Goal: Information Seeking & Learning: Learn about a topic

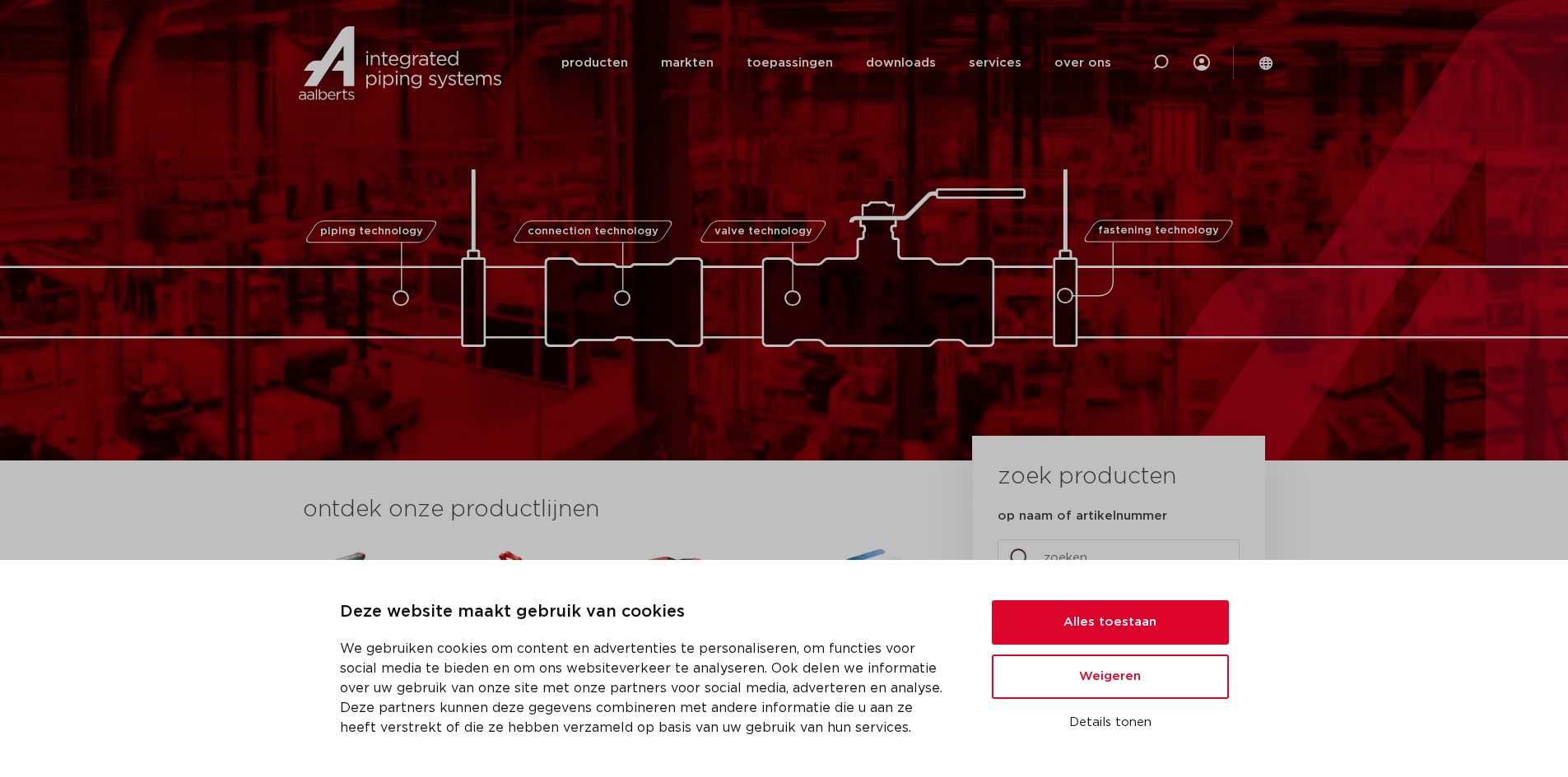
drag, startPoint x: 1573, startPoint y: 117, endPoint x: 1487, endPoint y: -72, distance: 207.6
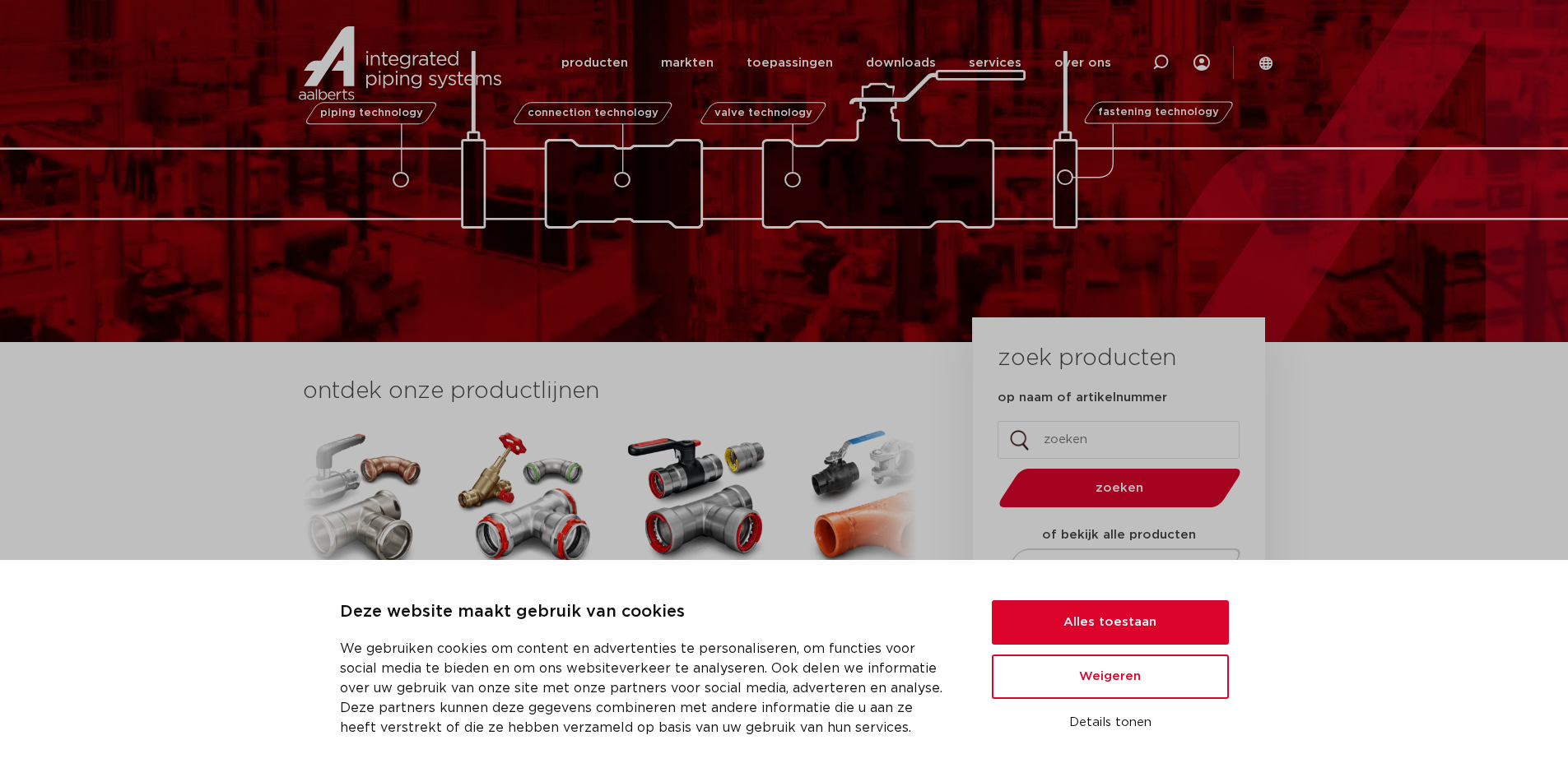
scroll to position [247, 0]
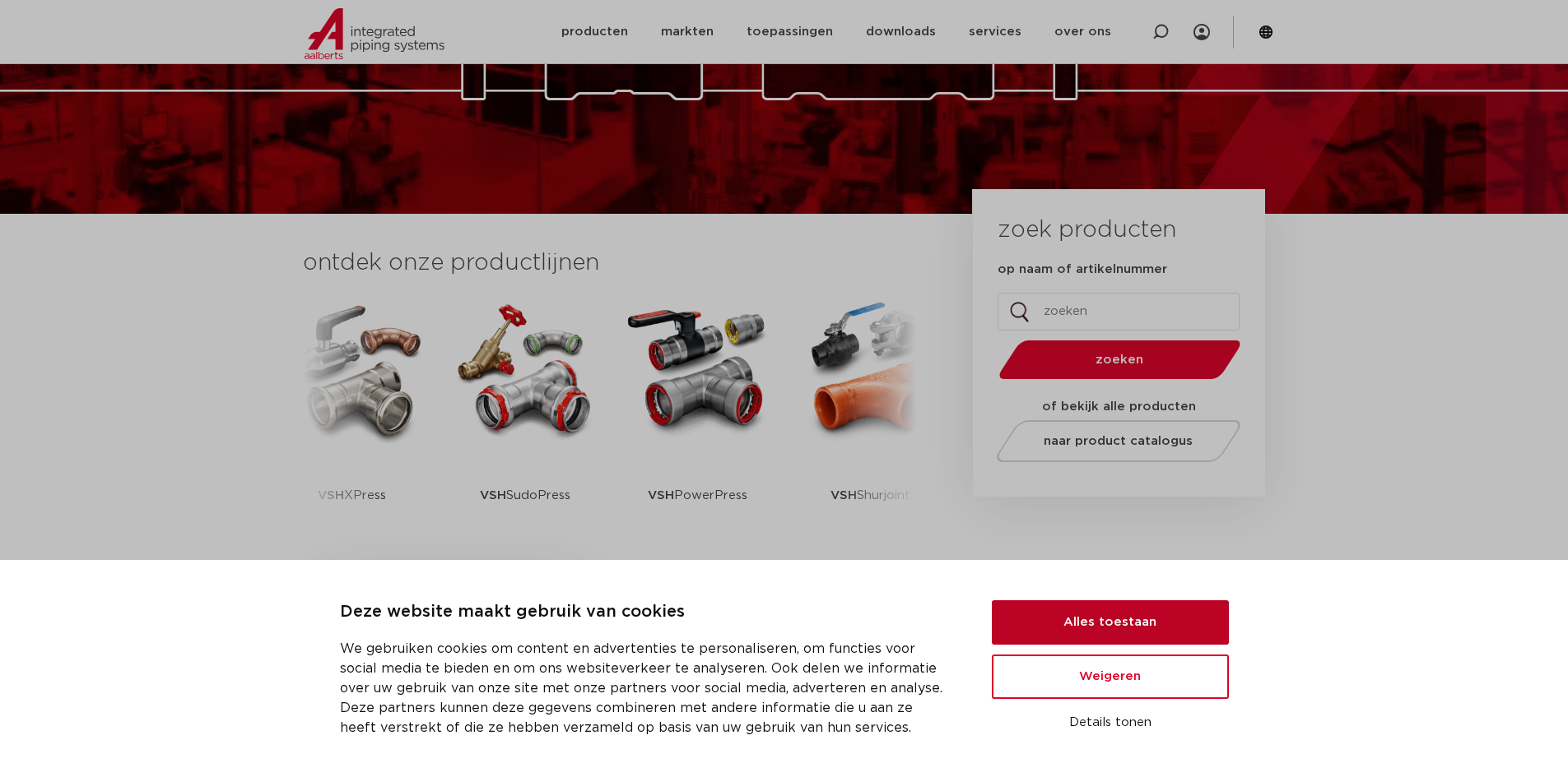
click at [1113, 610] on button "Alles toestaan" at bounding box center [1110, 623] width 237 height 45
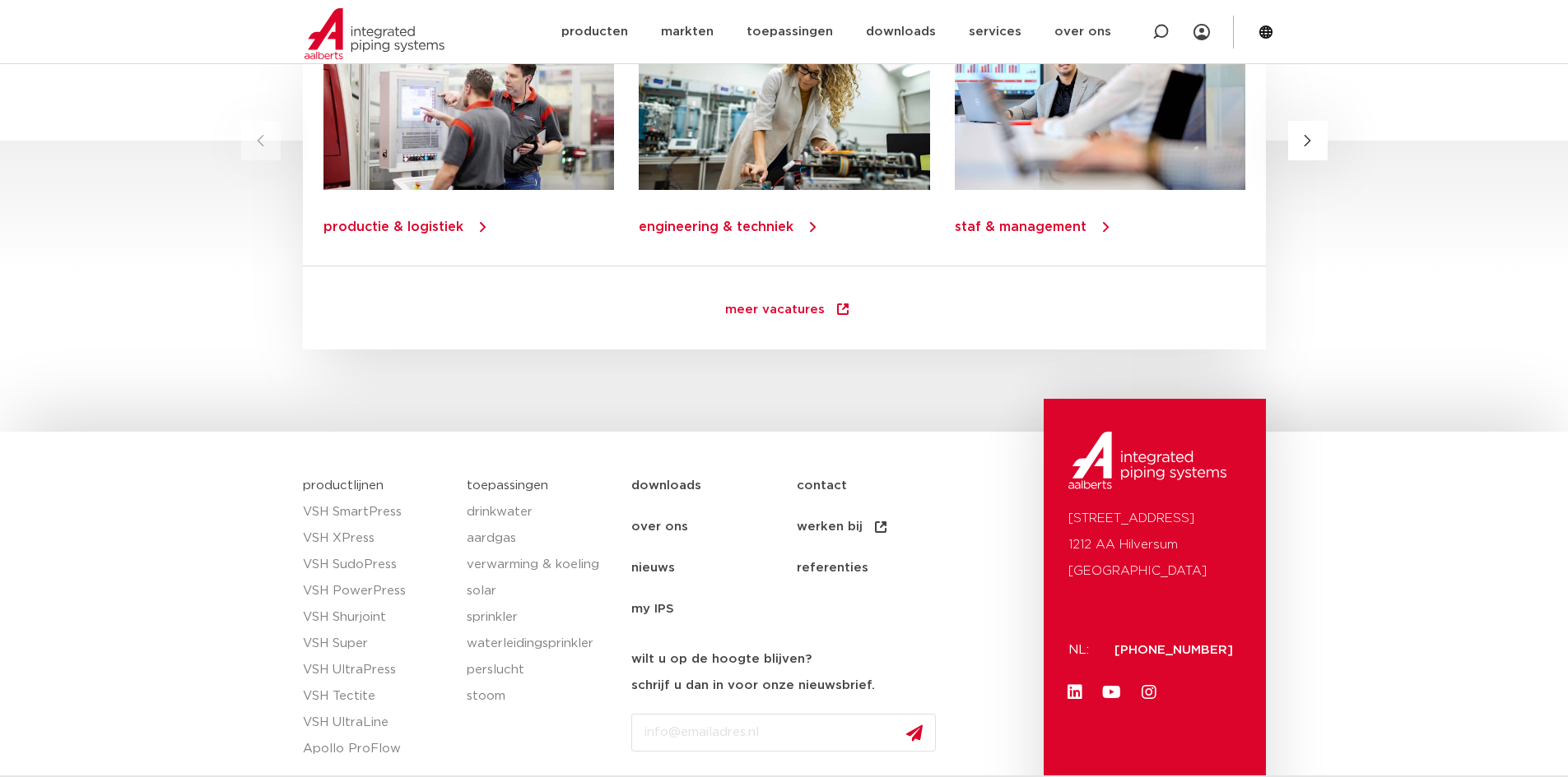
scroll to position [2344, 0]
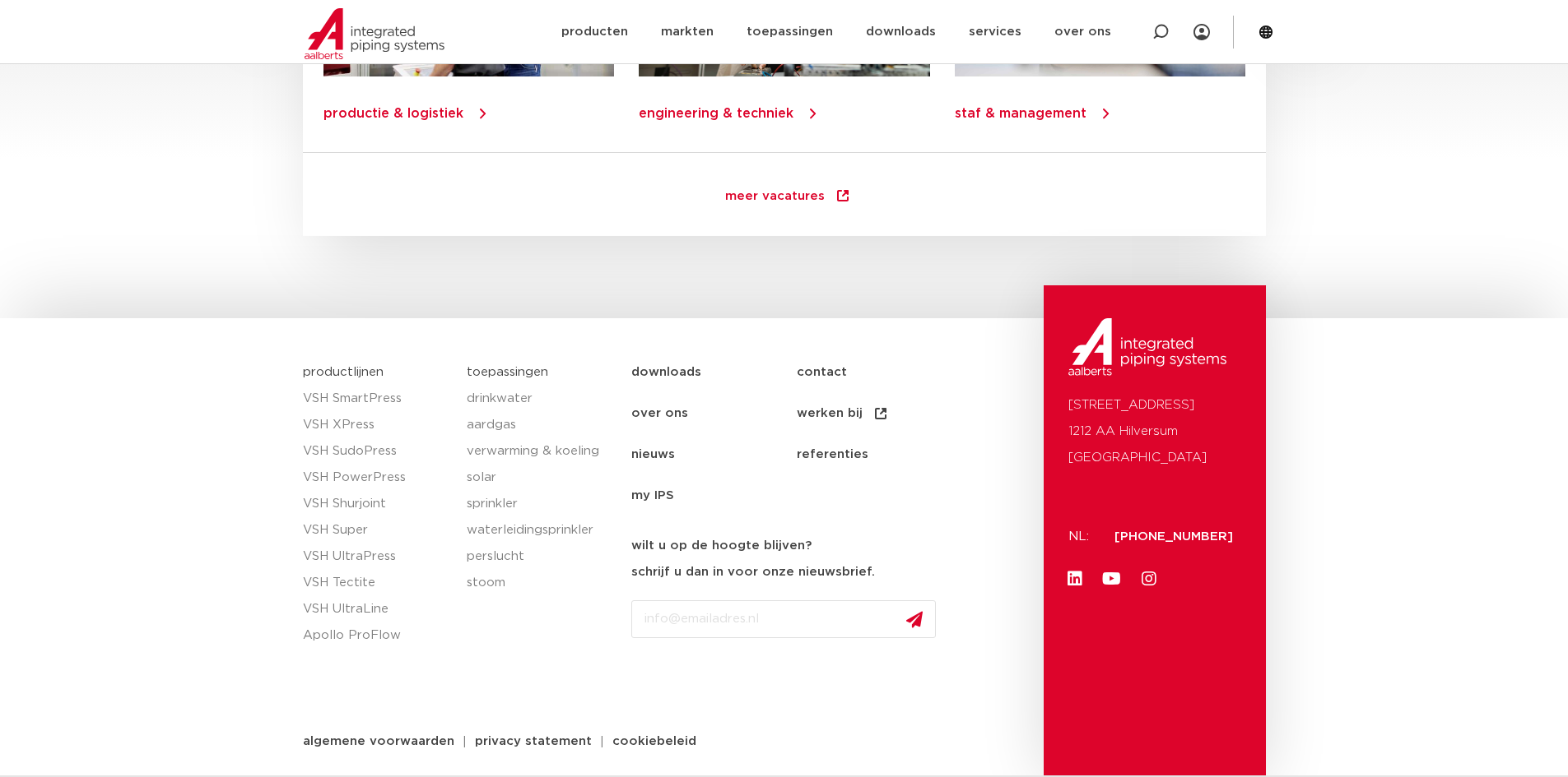
click at [656, 412] on link "over ons" at bounding box center [714, 414] width 165 height 41
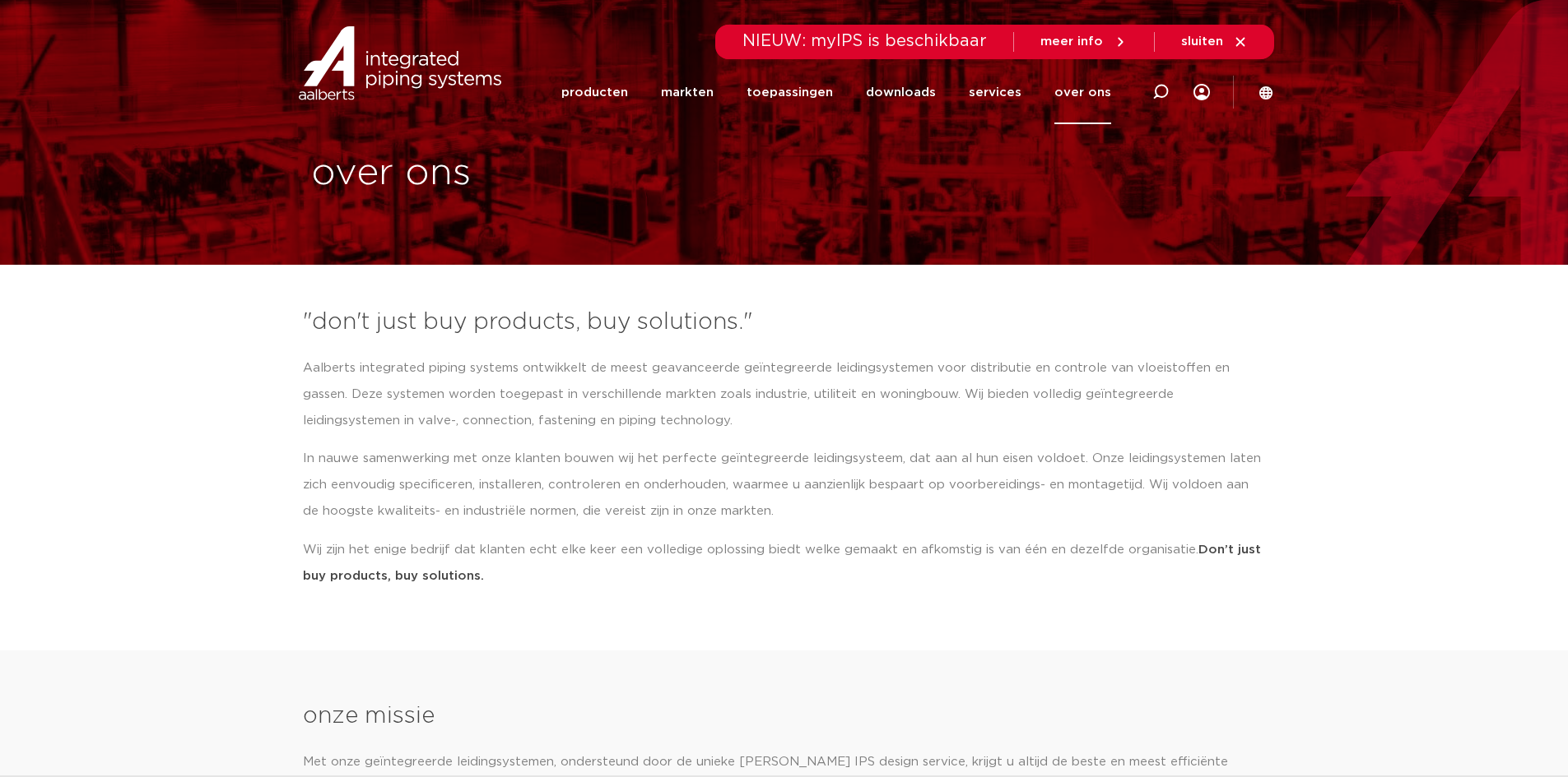
click at [1078, 412] on p "Aalberts integrated piping systems ontwikkelt de meest geavanceerde geïntegreer…" at bounding box center [784, 395] width 963 height 79
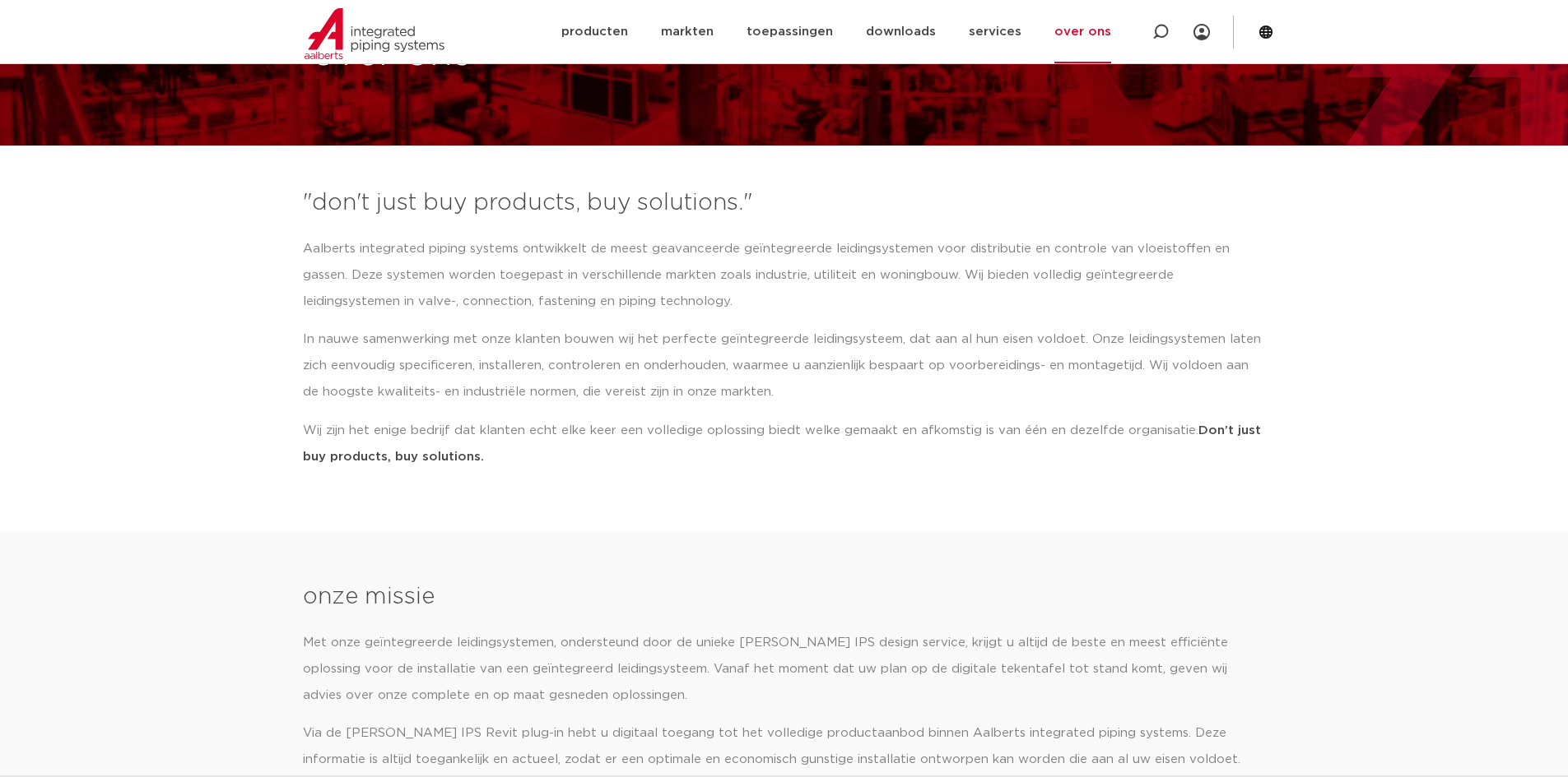
scroll to position [83, 0]
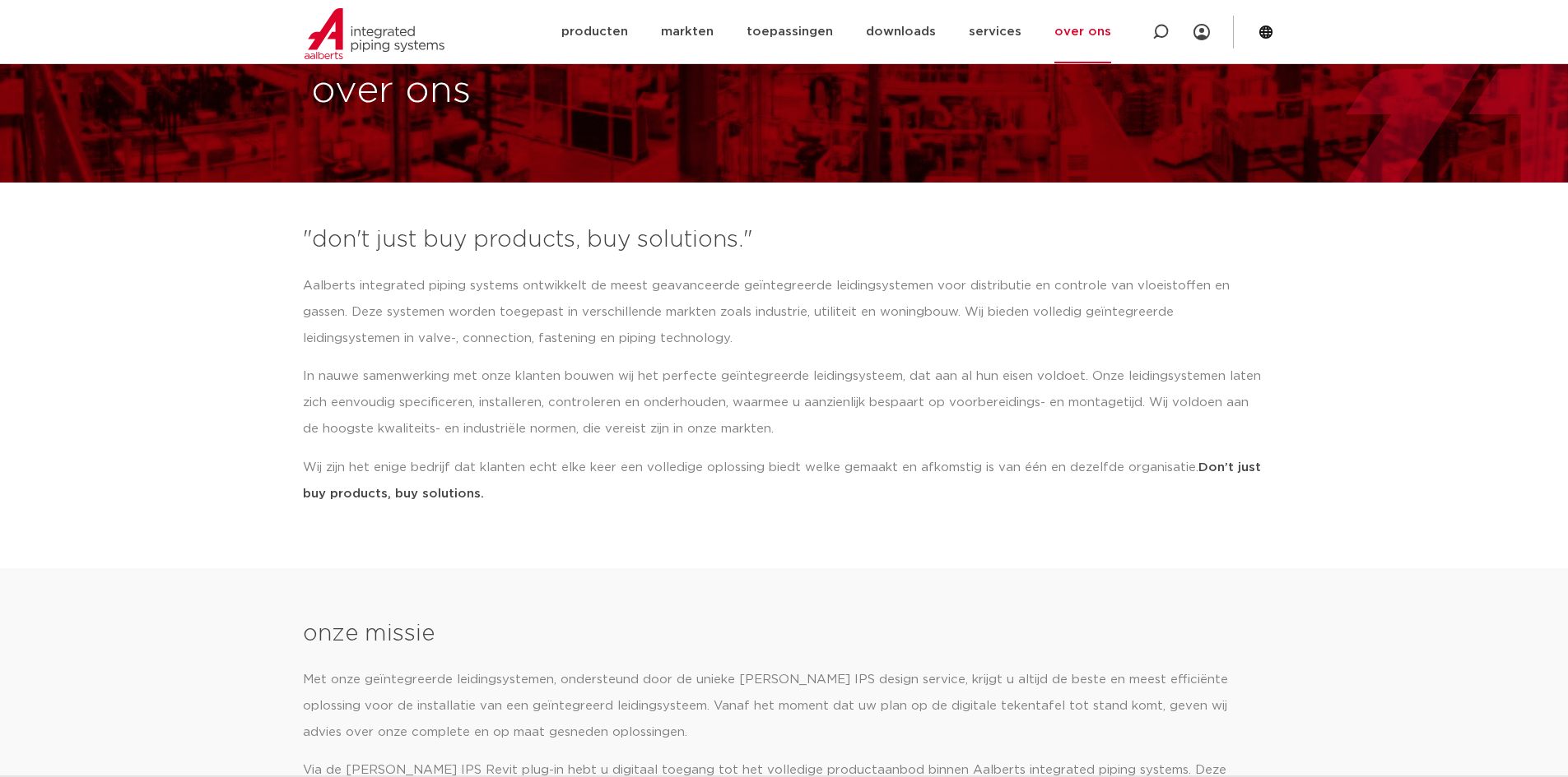
click at [1438, 360] on section ""don't just buy products, buy solutions." Aalberts integrated piping systems on…" at bounding box center [784, 371] width 1568 height 312
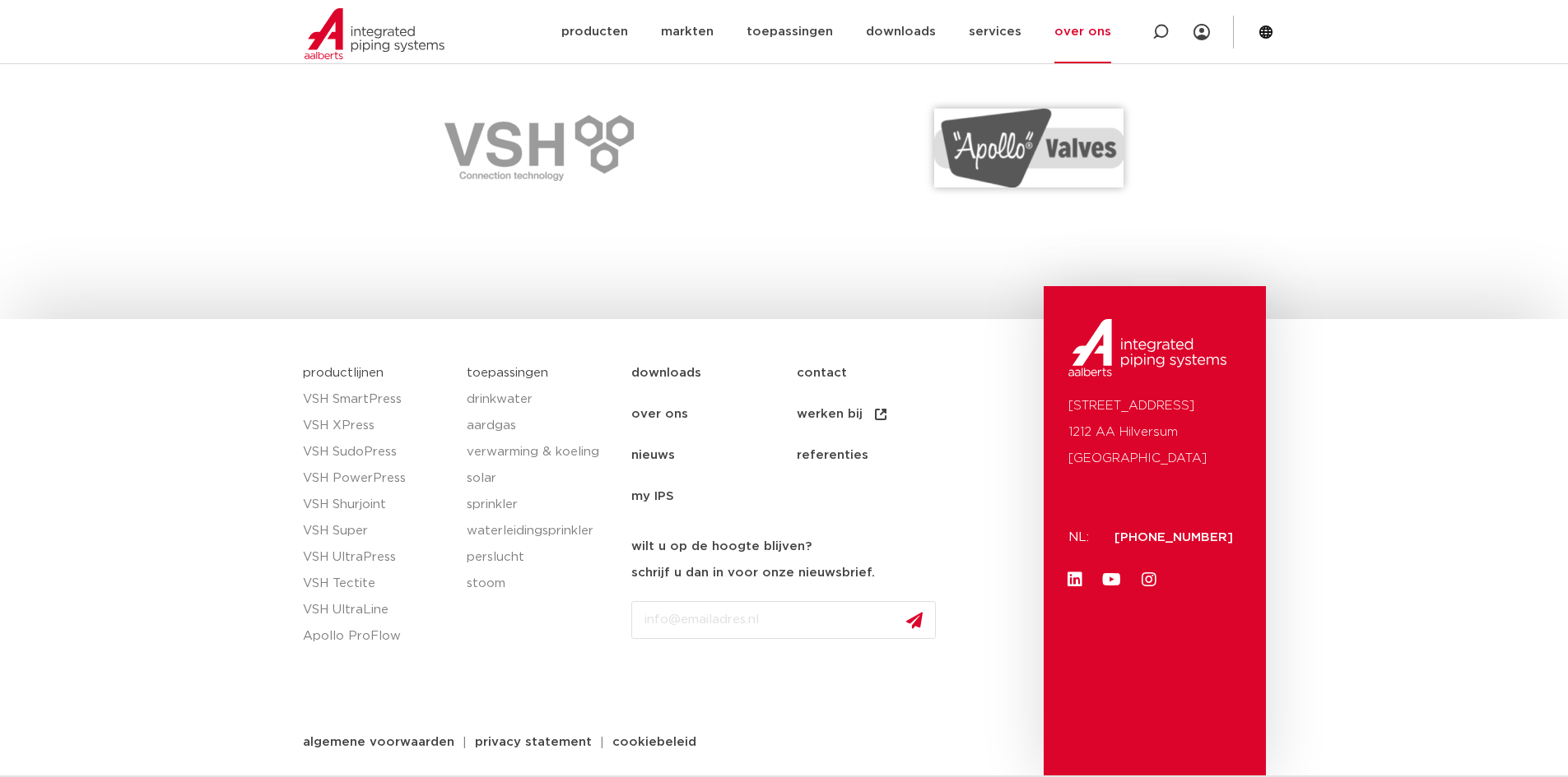
scroll to position [2421, 0]
click at [1455, 380] on section "productlijnen VSH SmartPress VSH XPress VSH SudoPress VSH PowerPress VSH Shurjo…" at bounding box center [784, 547] width 1568 height 458
click at [1437, 582] on section "productlijnen VSH SmartPress VSH XPress VSH SudoPress VSH PowerPress VSH Shurjo…" at bounding box center [784, 547] width 1568 height 458
click at [1437, 493] on section "productlijnen VSH SmartPress VSH XPress VSH SudoPress VSH PowerPress VSH Shurjo…" at bounding box center [784, 547] width 1568 height 458
click at [1379, 450] on section "productlijnen VSH SmartPress VSH XPress VSH SudoPress VSH PowerPress VSH Shurjo…" at bounding box center [784, 547] width 1568 height 458
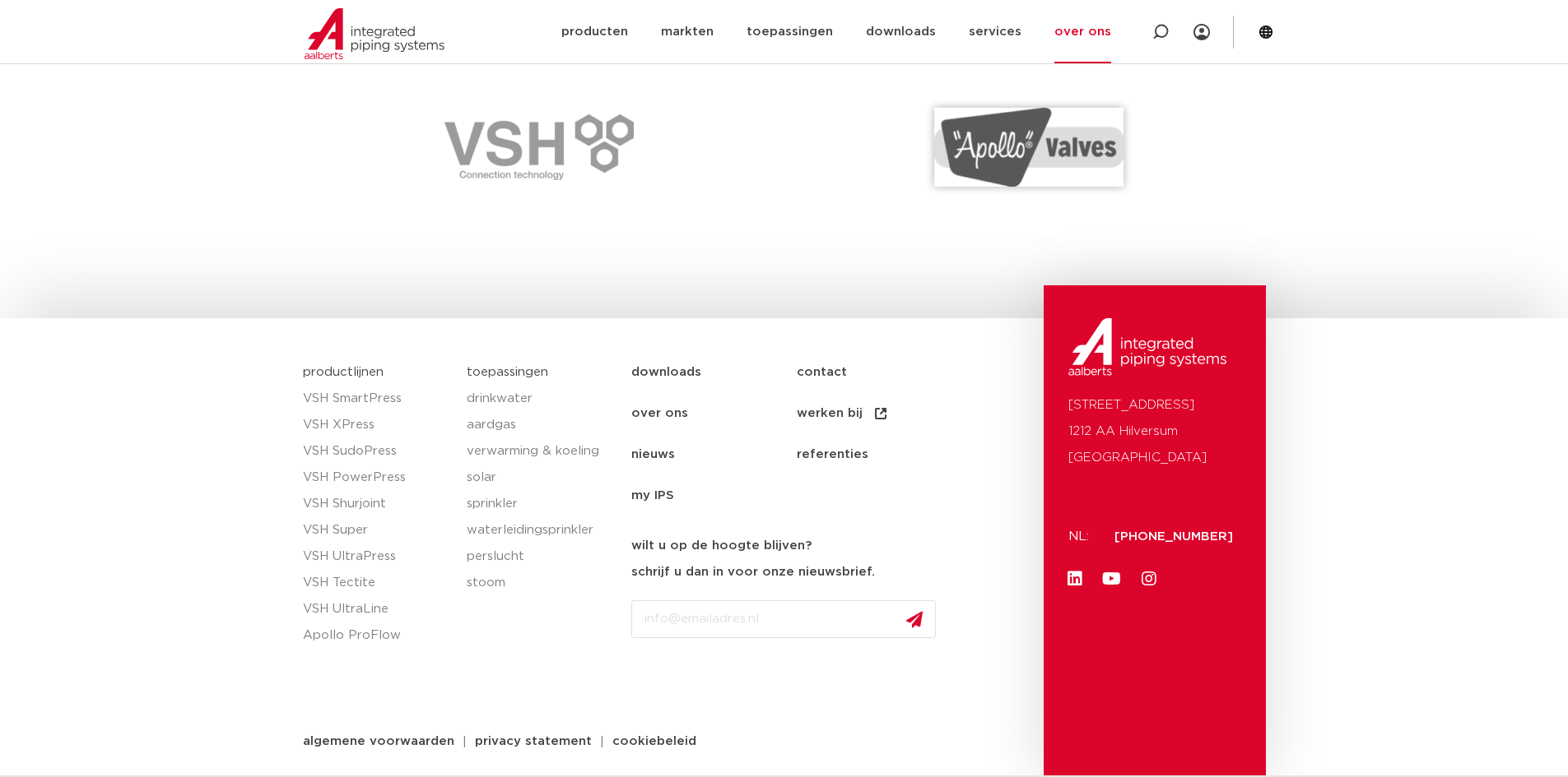
click at [1403, 460] on section "productlijnen VSH SmartPress VSH XPress VSH SudoPress VSH PowerPress VSH Shurjo…" at bounding box center [784, 547] width 1568 height 458
click at [1360, 446] on section "productlijnen VSH SmartPress VSH XPress VSH SudoPress VSH PowerPress VSH Shurjo…" at bounding box center [784, 547] width 1568 height 458
click at [673, 412] on link "over ons" at bounding box center [714, 414] width 165 height 41
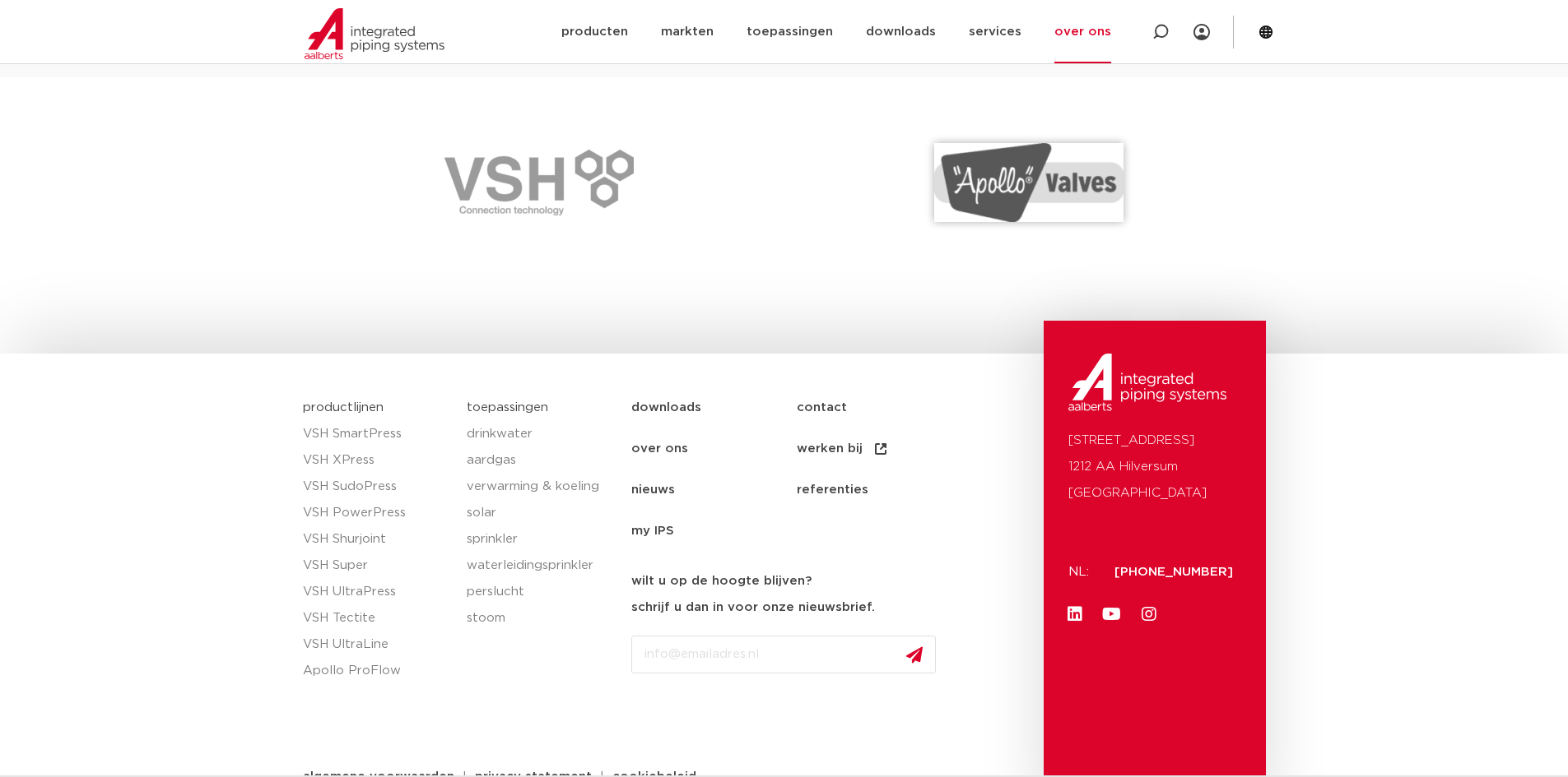
scroll to position [2421, 0]
